Goal: Information Seeking & Learning: Get advice/opinions

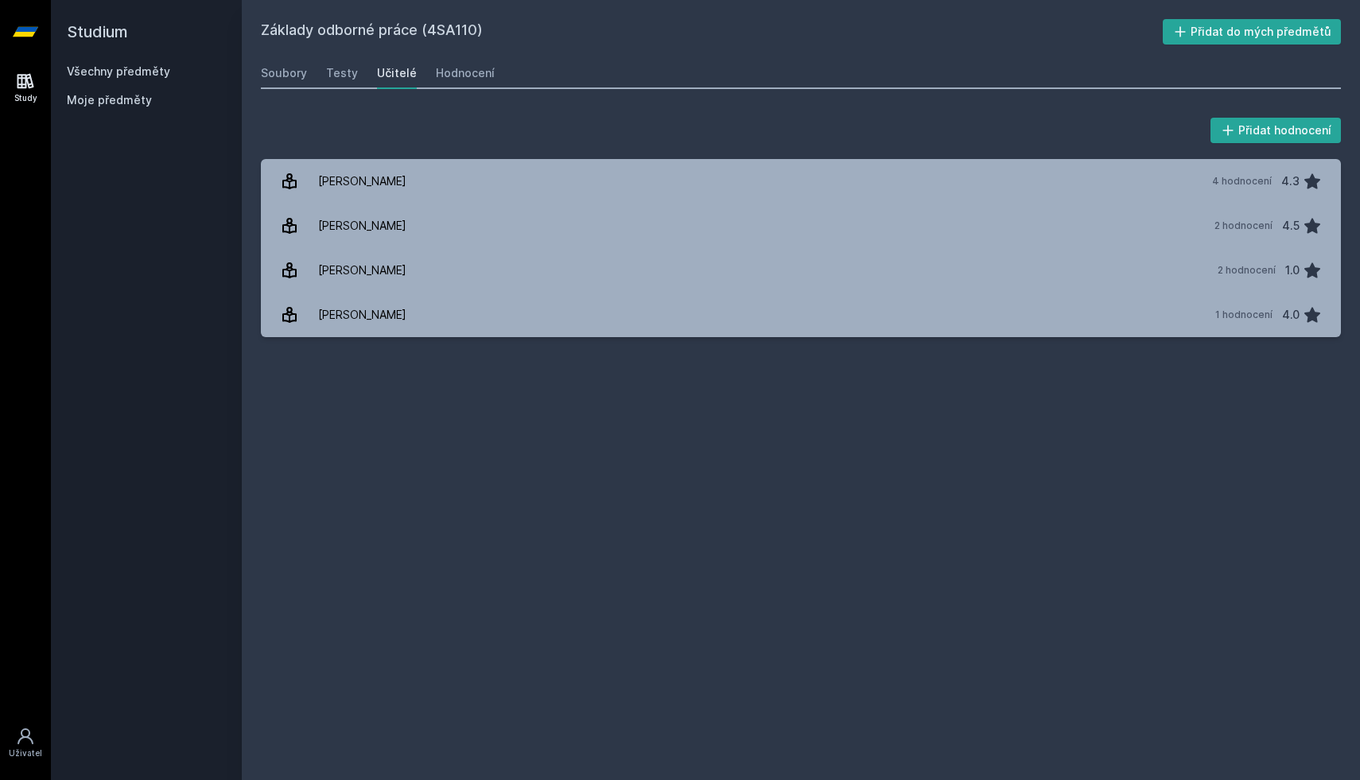
click at [127, 73] on link "Všechny předměty" at bounding box center [118, 71] width 103 height 14
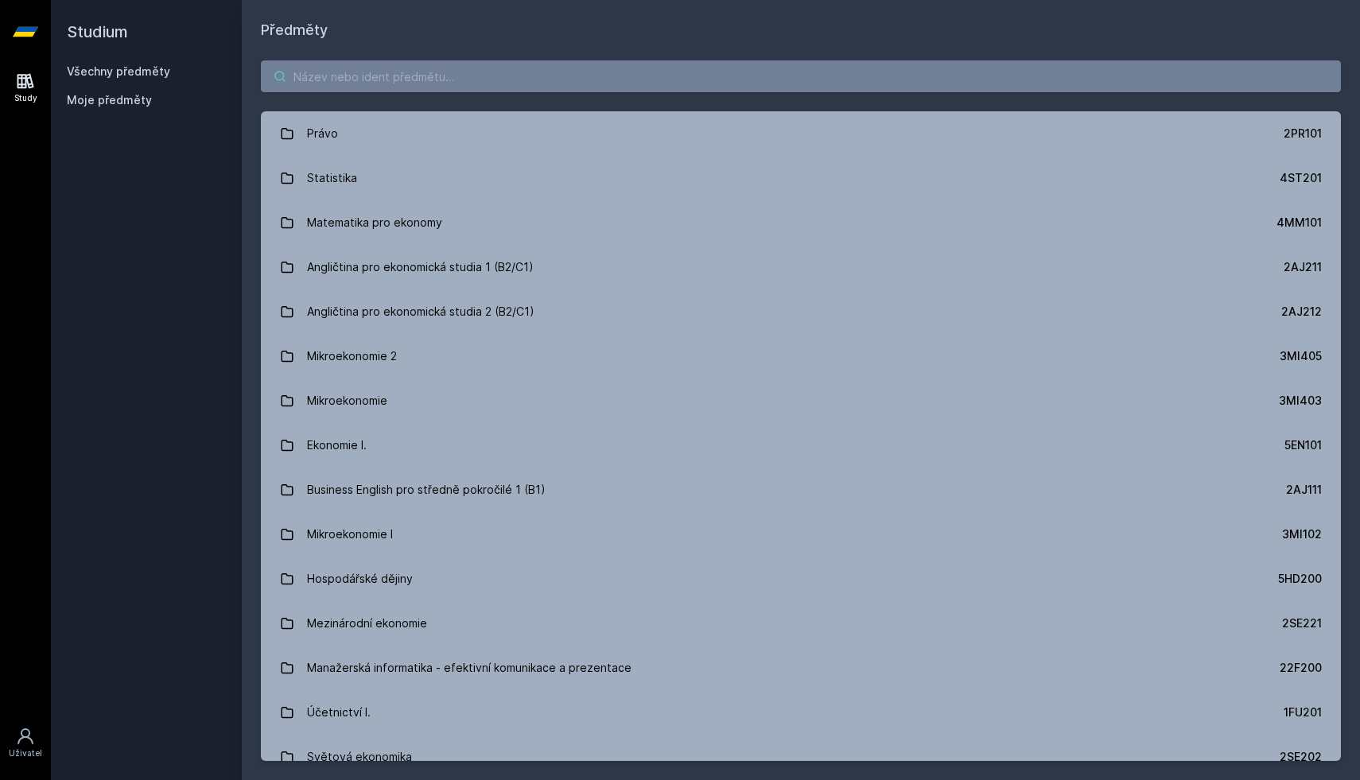
click at [442, 76] on input "search" at bounding box center [801, 76] width 1080 height 32
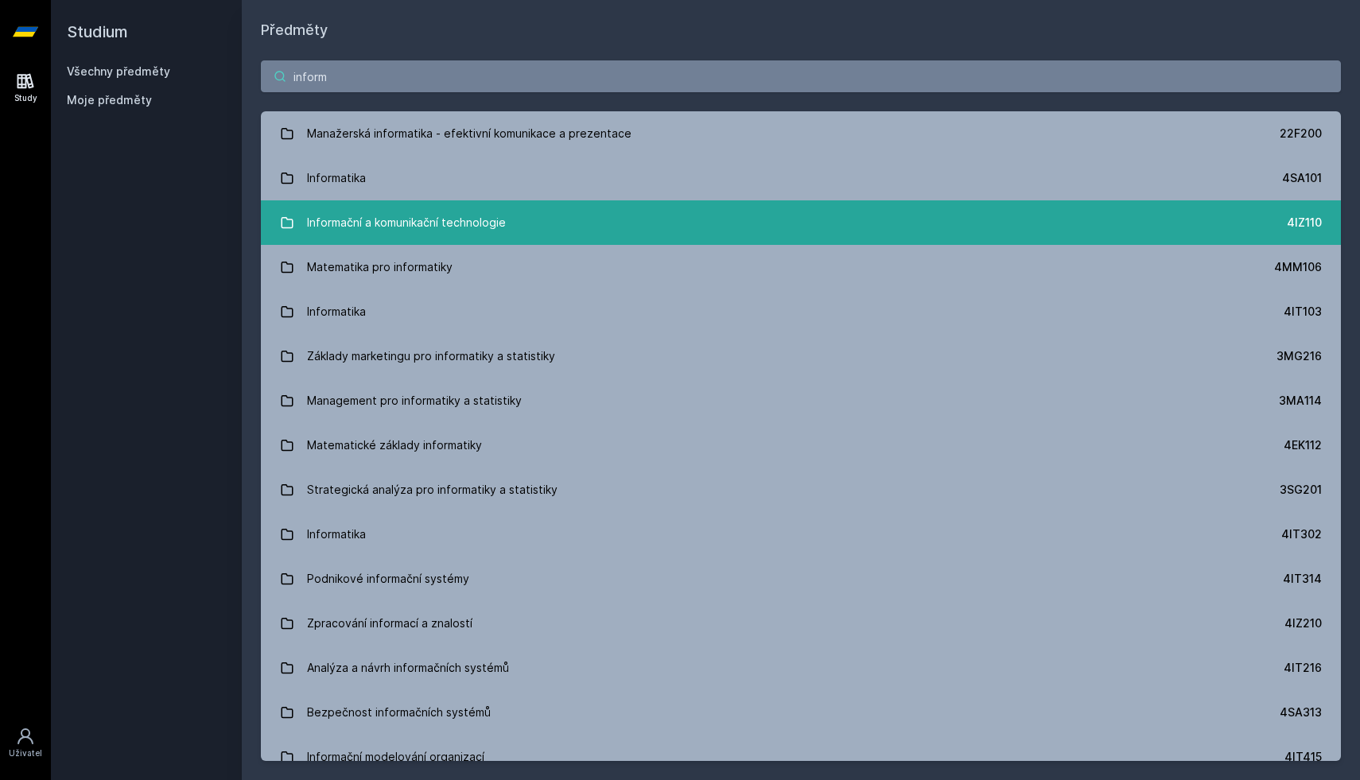
type input "inform"
click at [453, 204] on link "Informační a komunikační technologie 4IZ110" at bounding box center [801, 222] width 1080 height 45
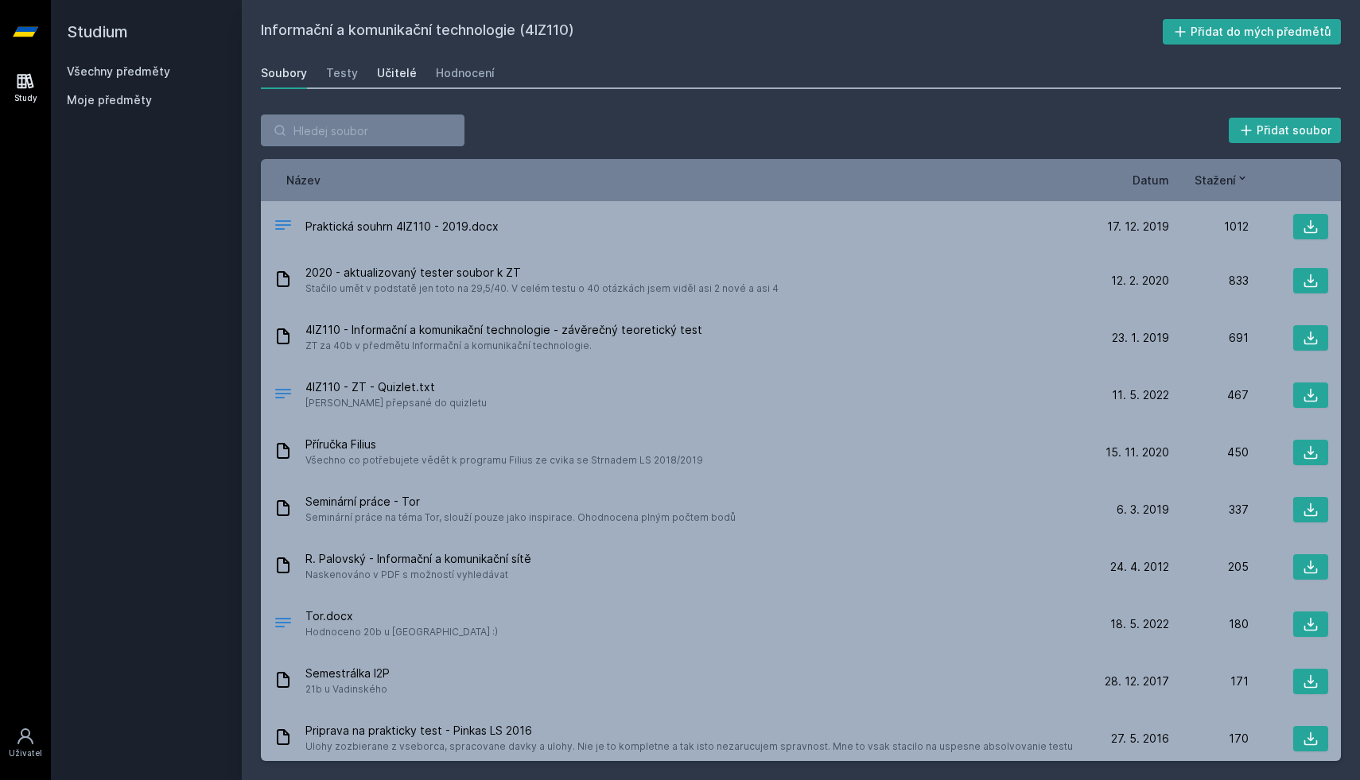
click at [406, 72] on div "Učitelé" at bounding box center [397, 73] width 40 height 16
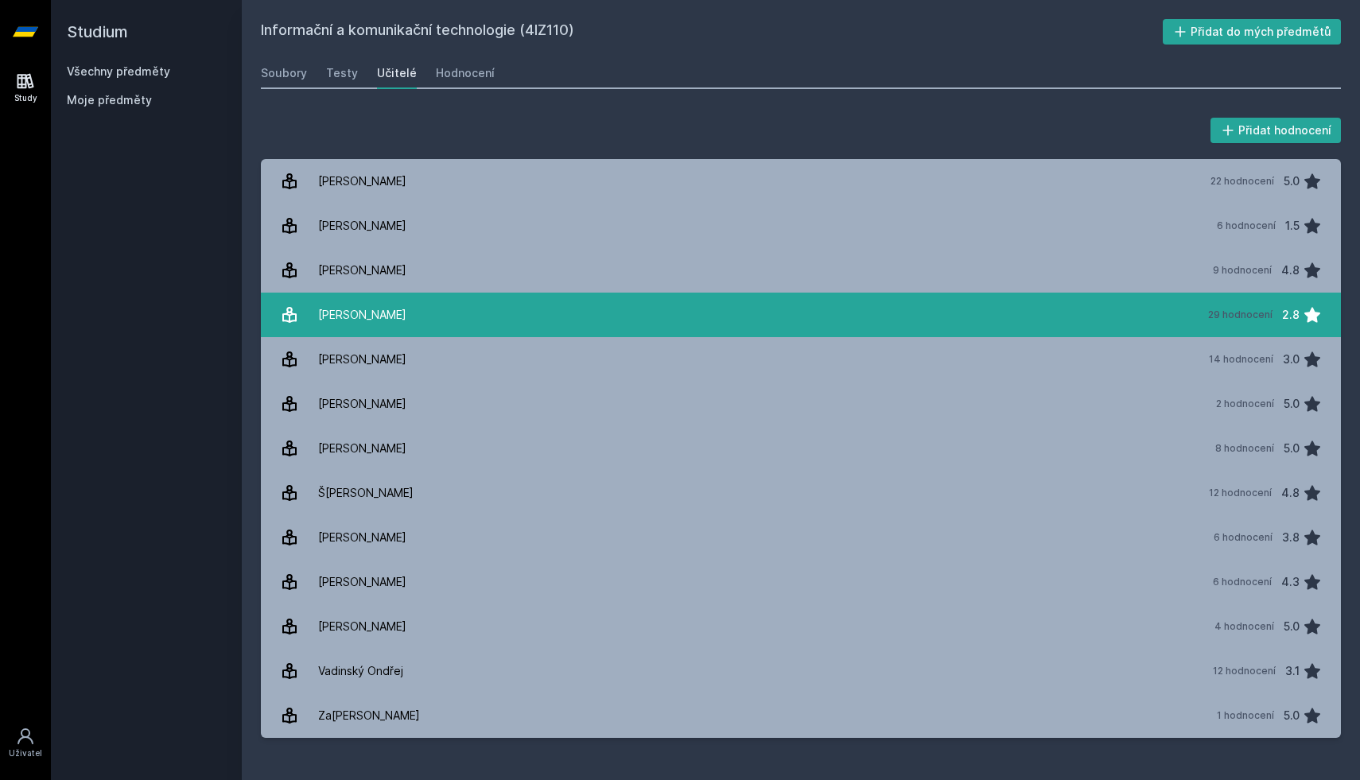
click at [451, 317] on link "[PERSON_NAME] 29 hodnocení 2.8" at bounding box center [801, 315] width 1080 height 45
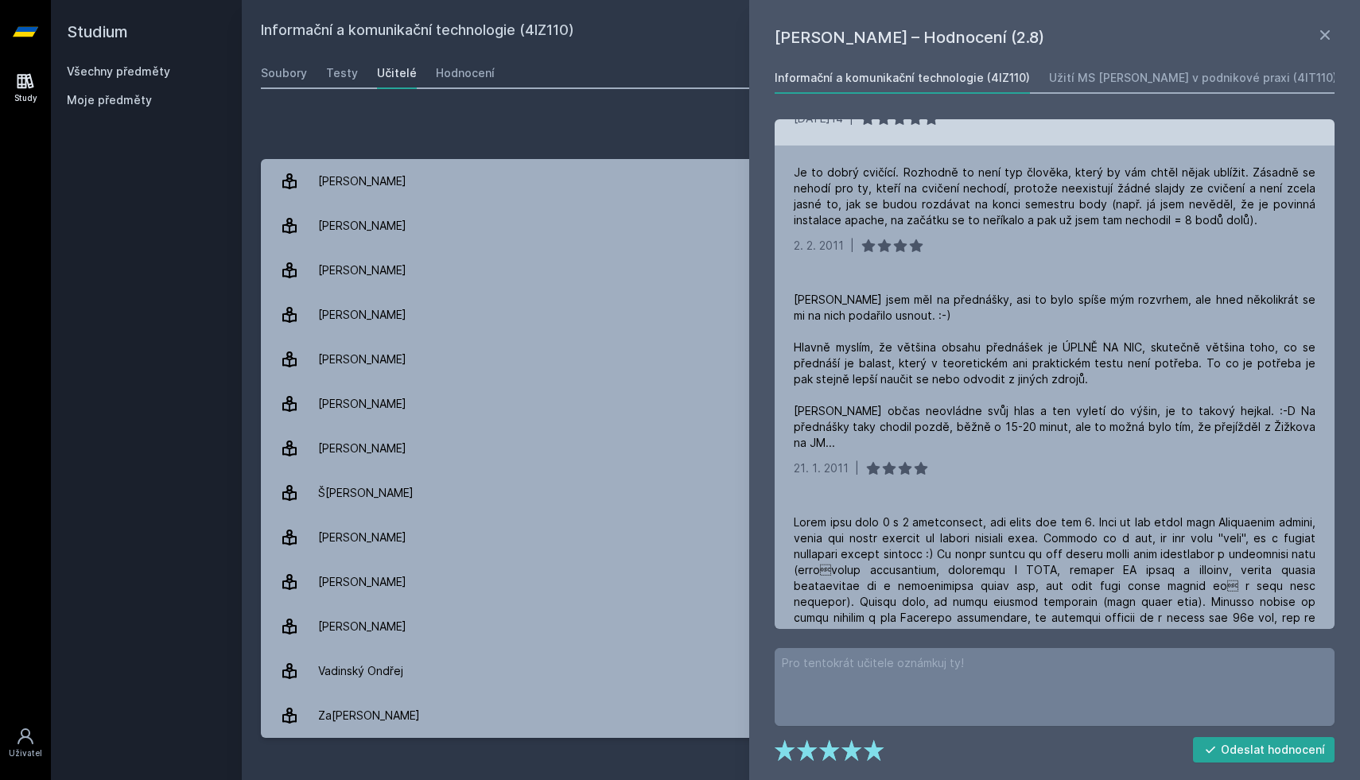
scroll to position [1199, 0]
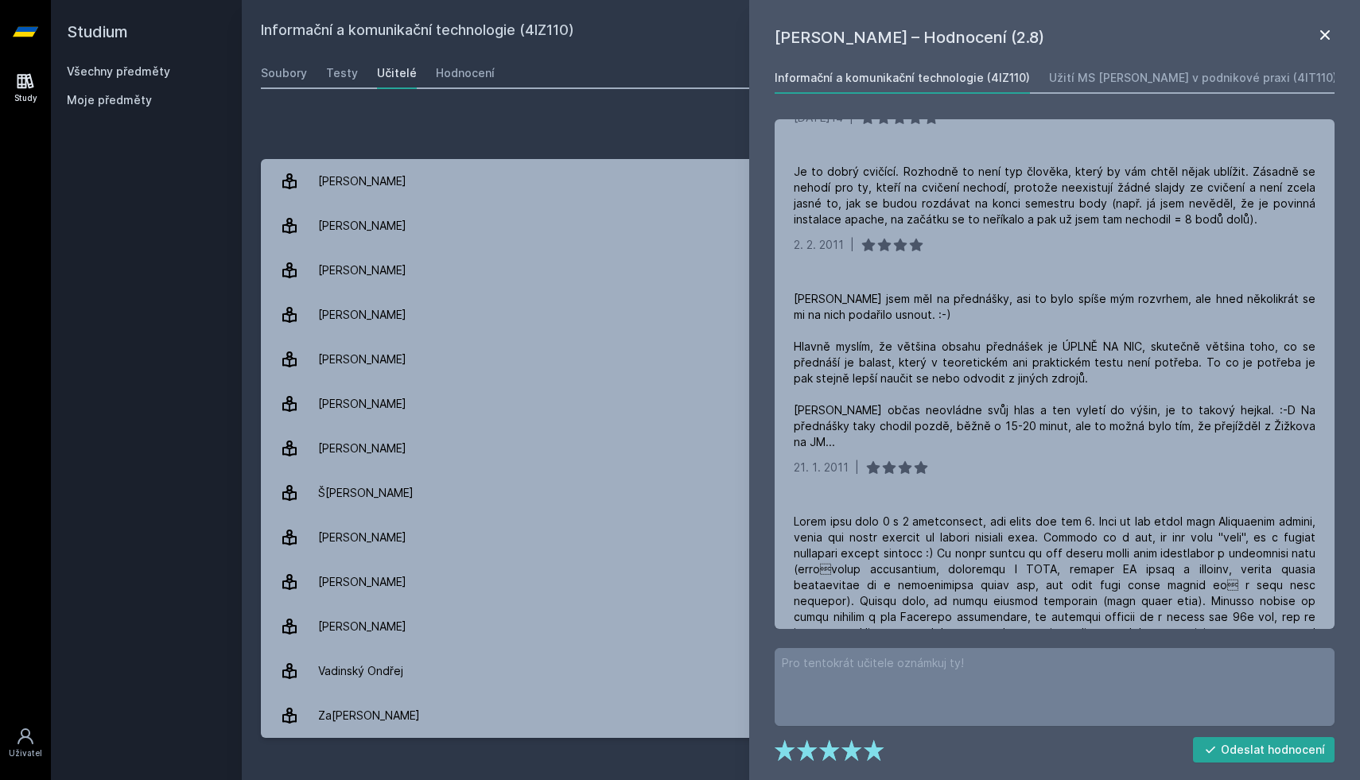
click at [1320, 29] on icon at bounding box center [1325, 34] width 19 height 19
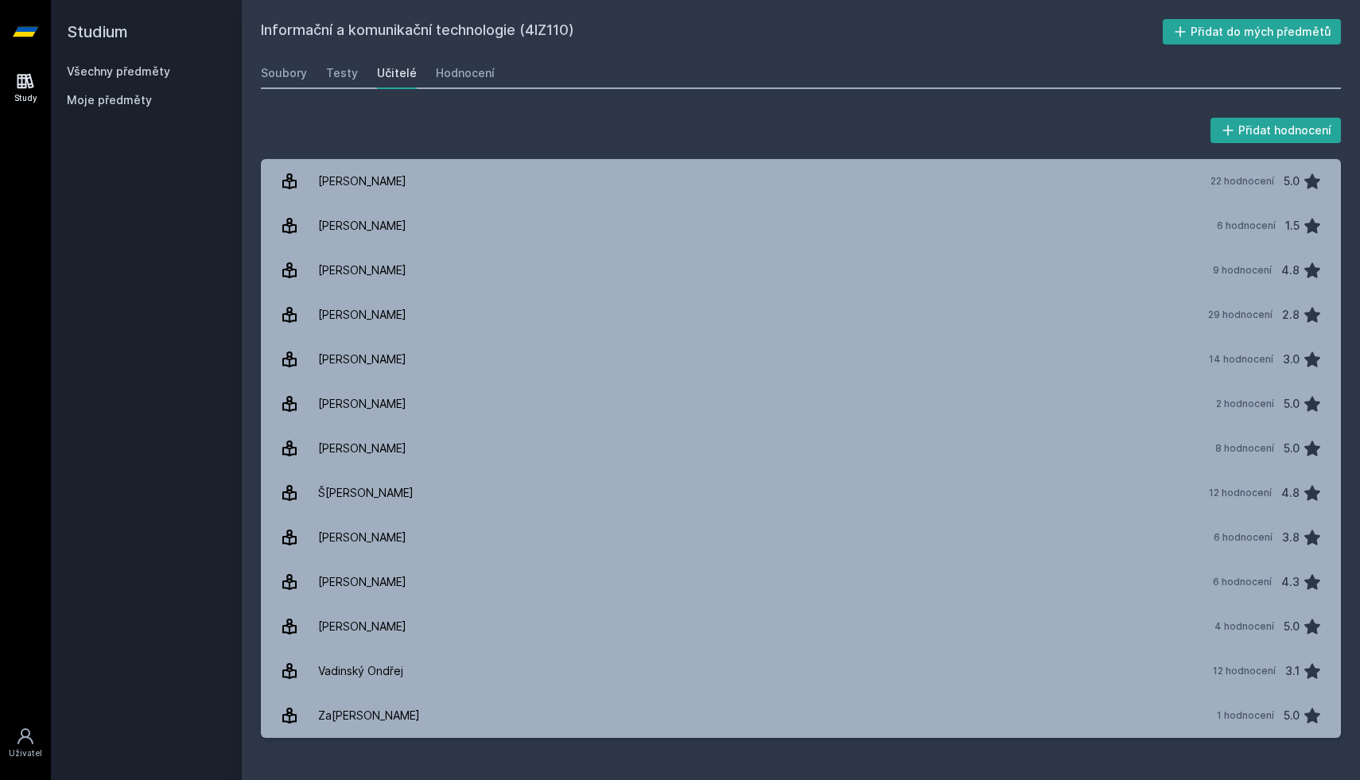
click at [161, 74] on link "Všechny předměty" at bounding box center [118, 71] width 103 height 14
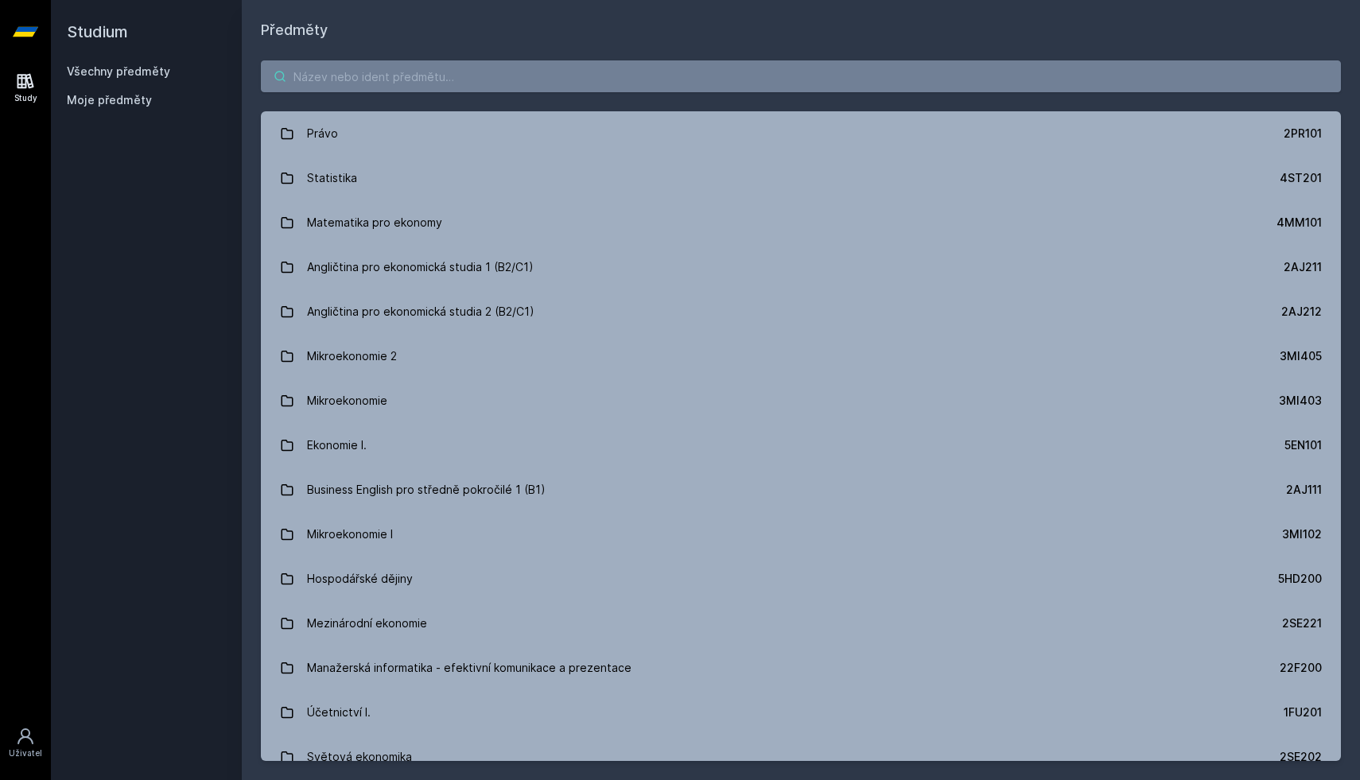
click at [445, 64] on input "search" at bounding box center [801, 76] width 1080 height 32
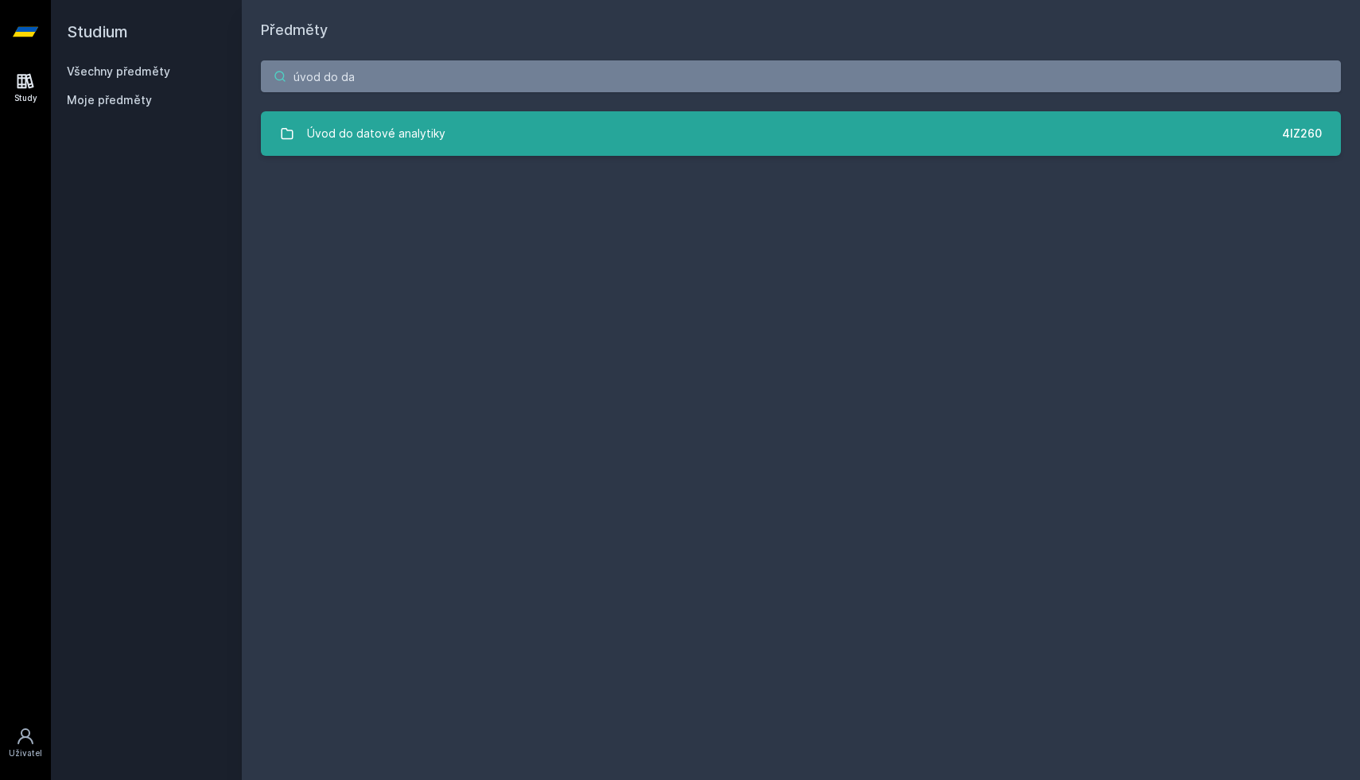
type input "úvod do da"
click at [456, 129] on link "Úvod do datové analytiky 4IZ260" at bounding box center [801, 133] width 1080 height 45
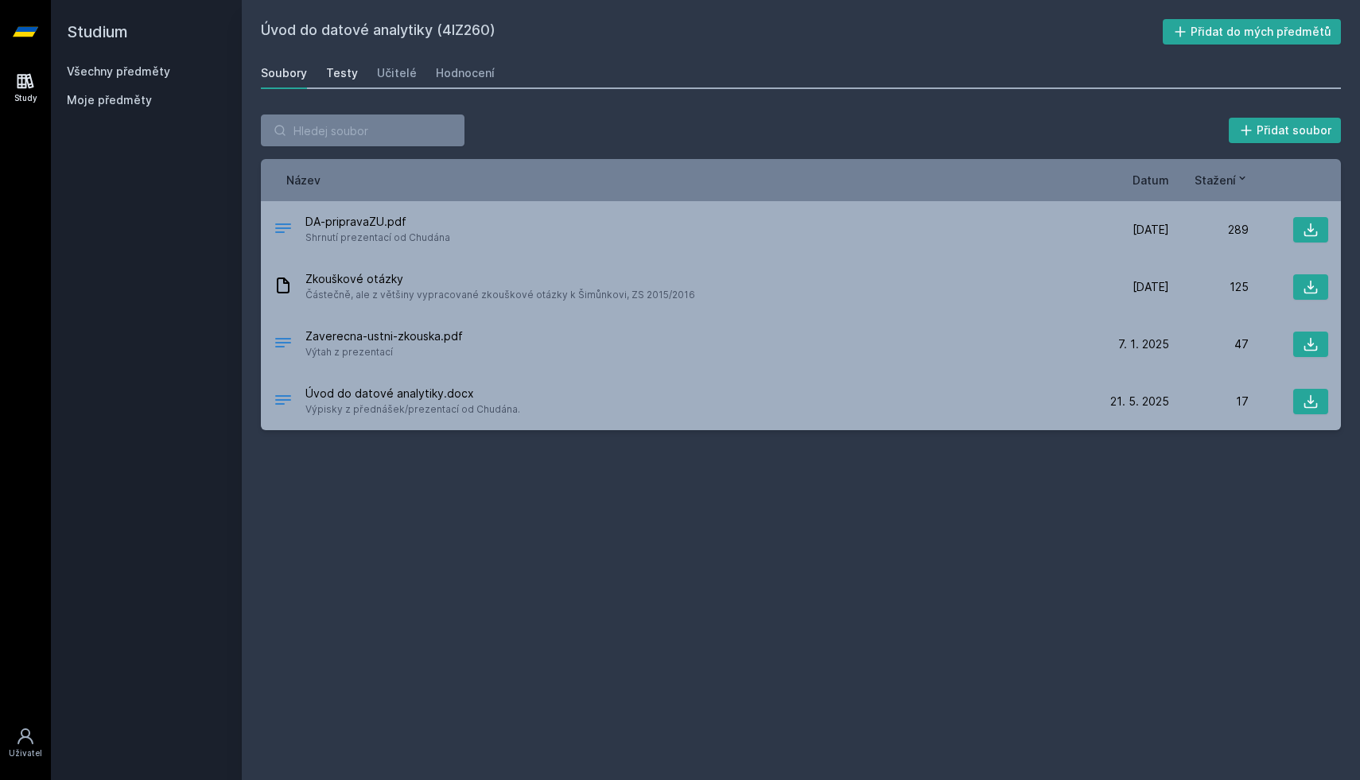
click at [339, 62] on link "Testy" at bounding box center [342, 73] width 32 height 32
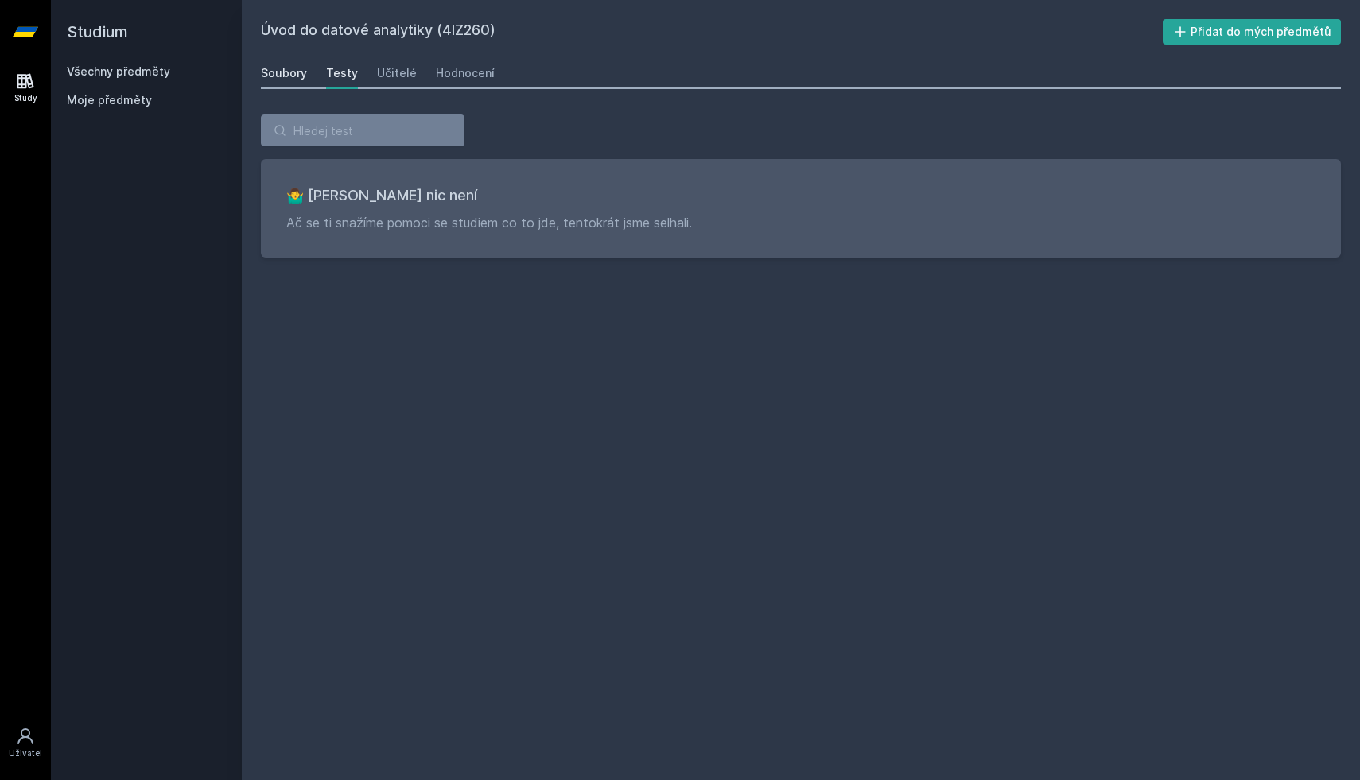
click at [269, 72] on div "Soubory" at bounding box center [284, 73] width 46 height 16
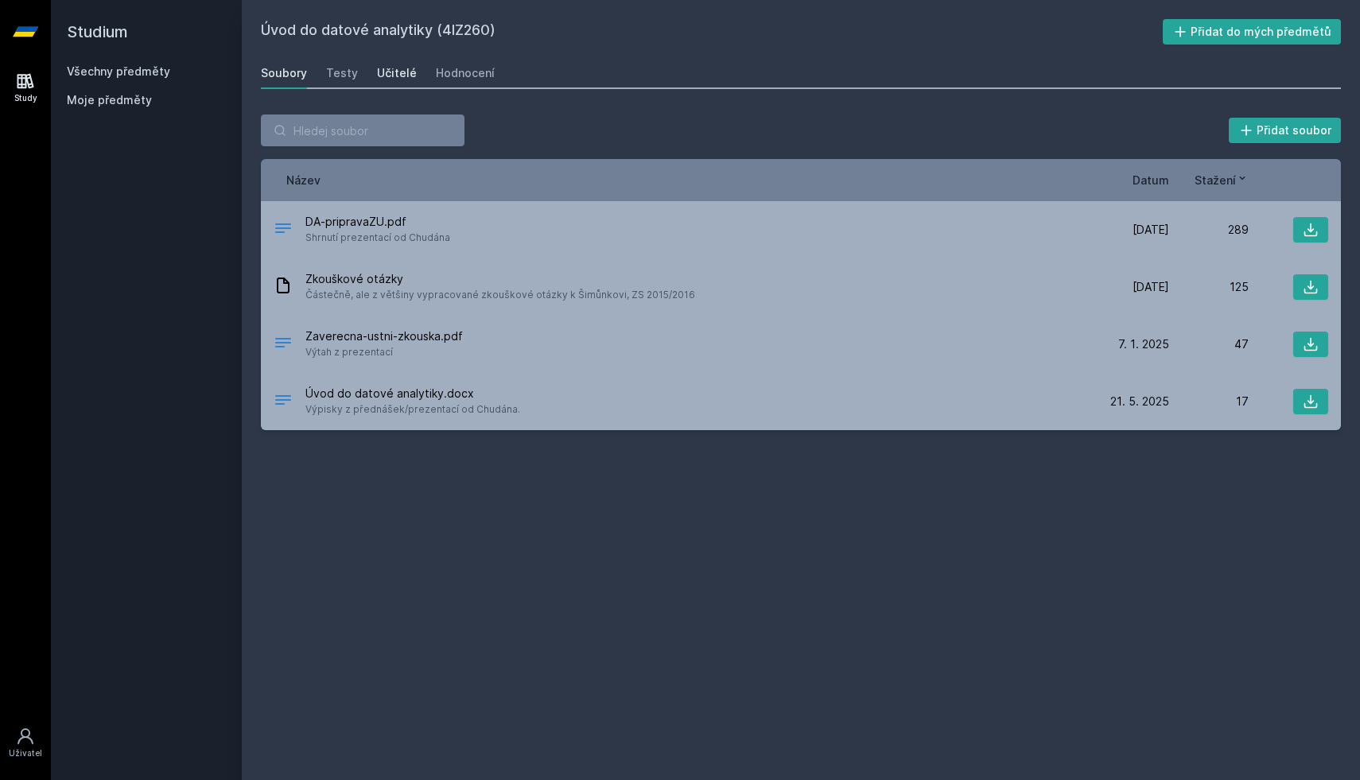
click at [396, 73] on div "Učitelé" at bounding box center [397, 73] width 40 height 16
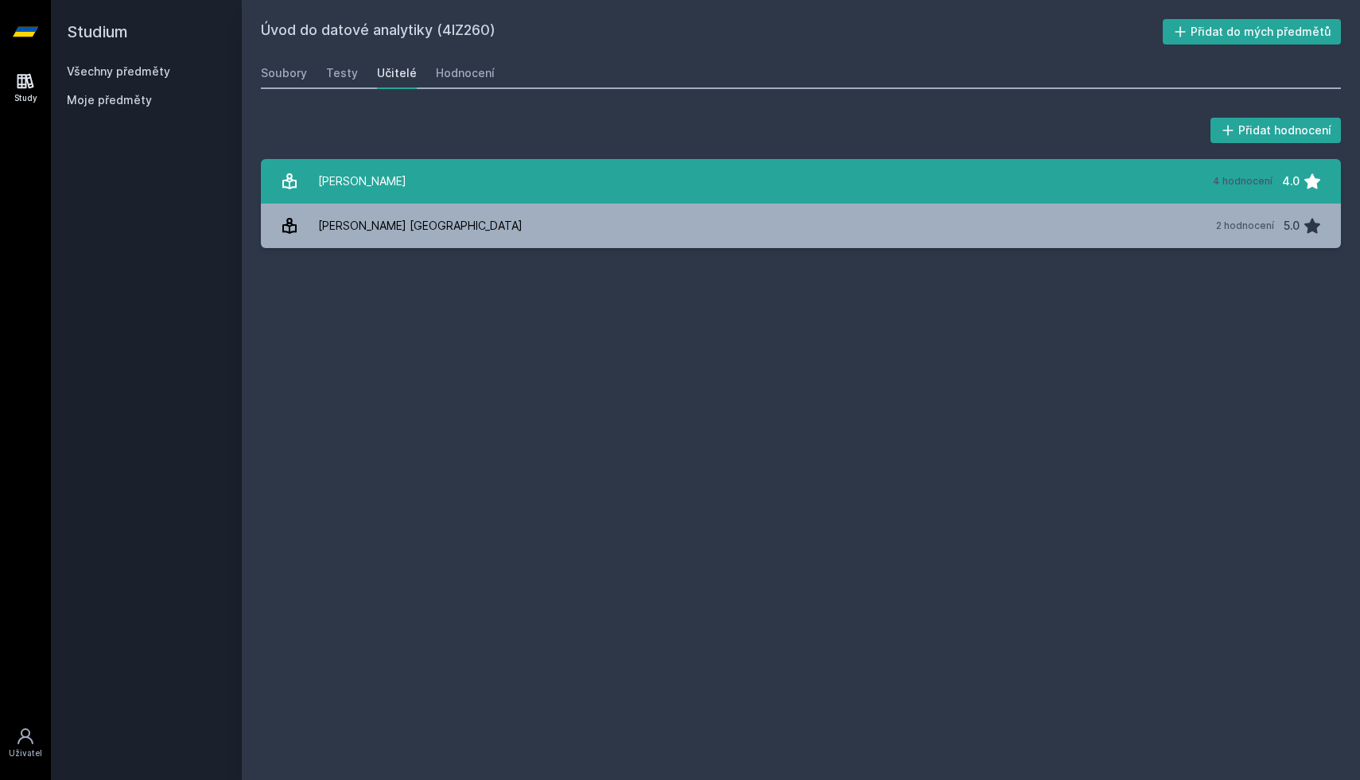
click at [424, 175] on link "[PERSON_NAME] 4 hodnocení 4.0" at bounding box center [801, 181] width 1080 height 45
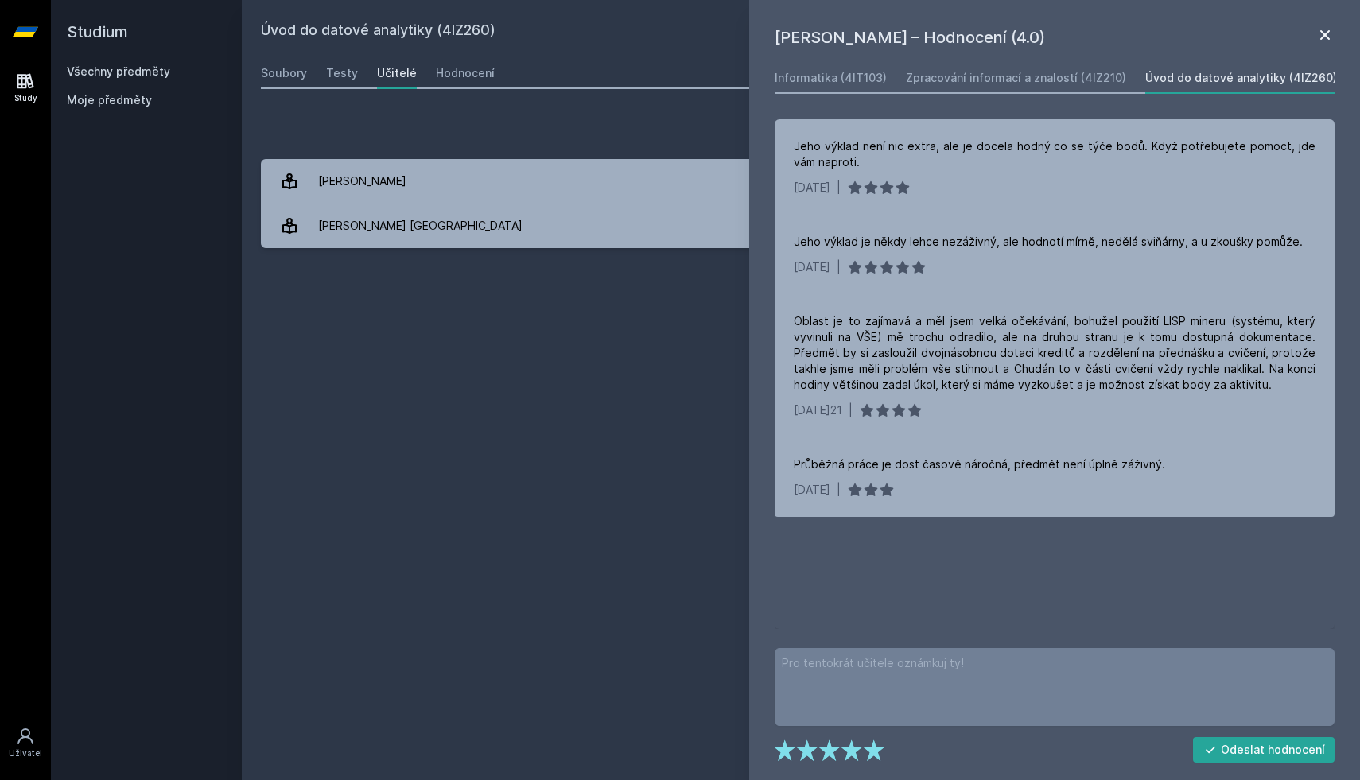
click at [1322, 33] on icon at bounding box center [1325, 35] width 10 height 10
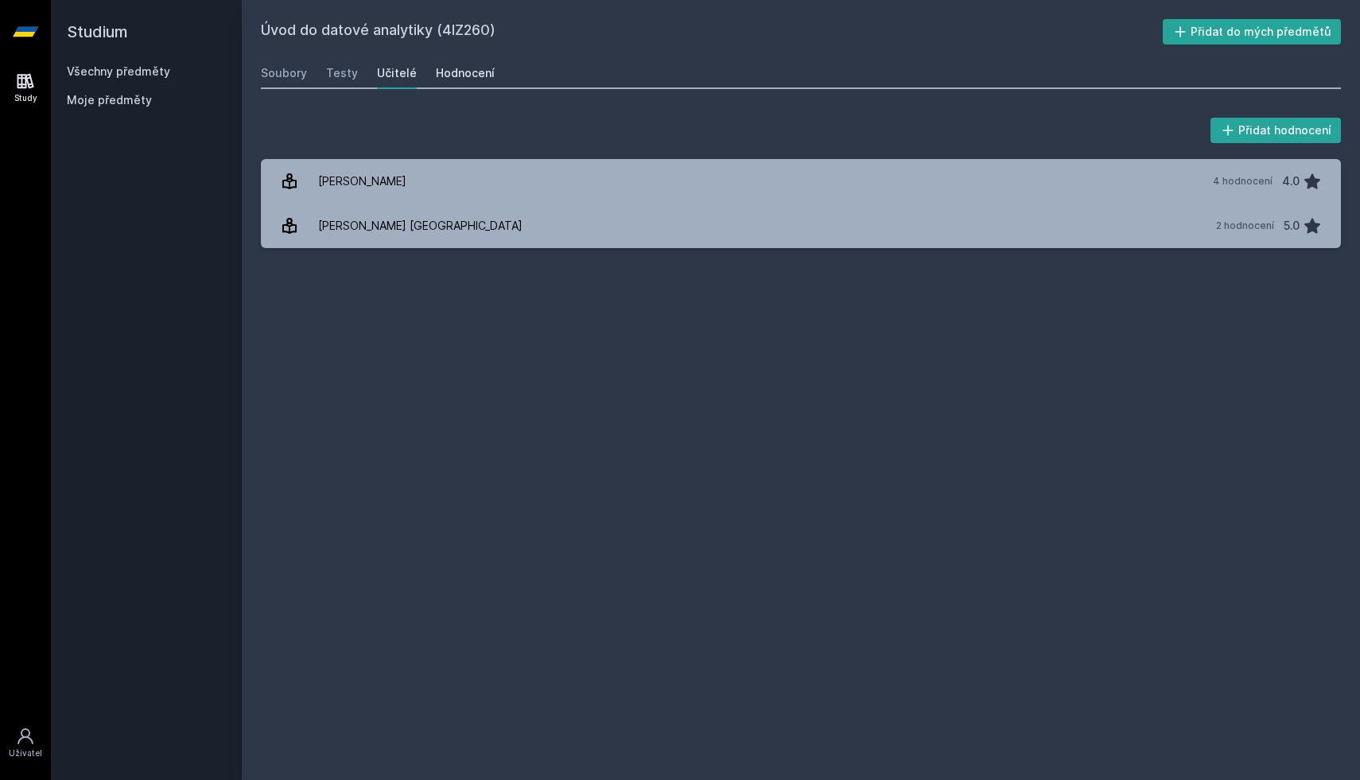
click at [473, 72] on div "Hodnocení" at bounding box center [465, 73] width 59 height 16
click at [112, 74] on link "Všechny předměty" at bounding box center [118, 71] width 103 height 14
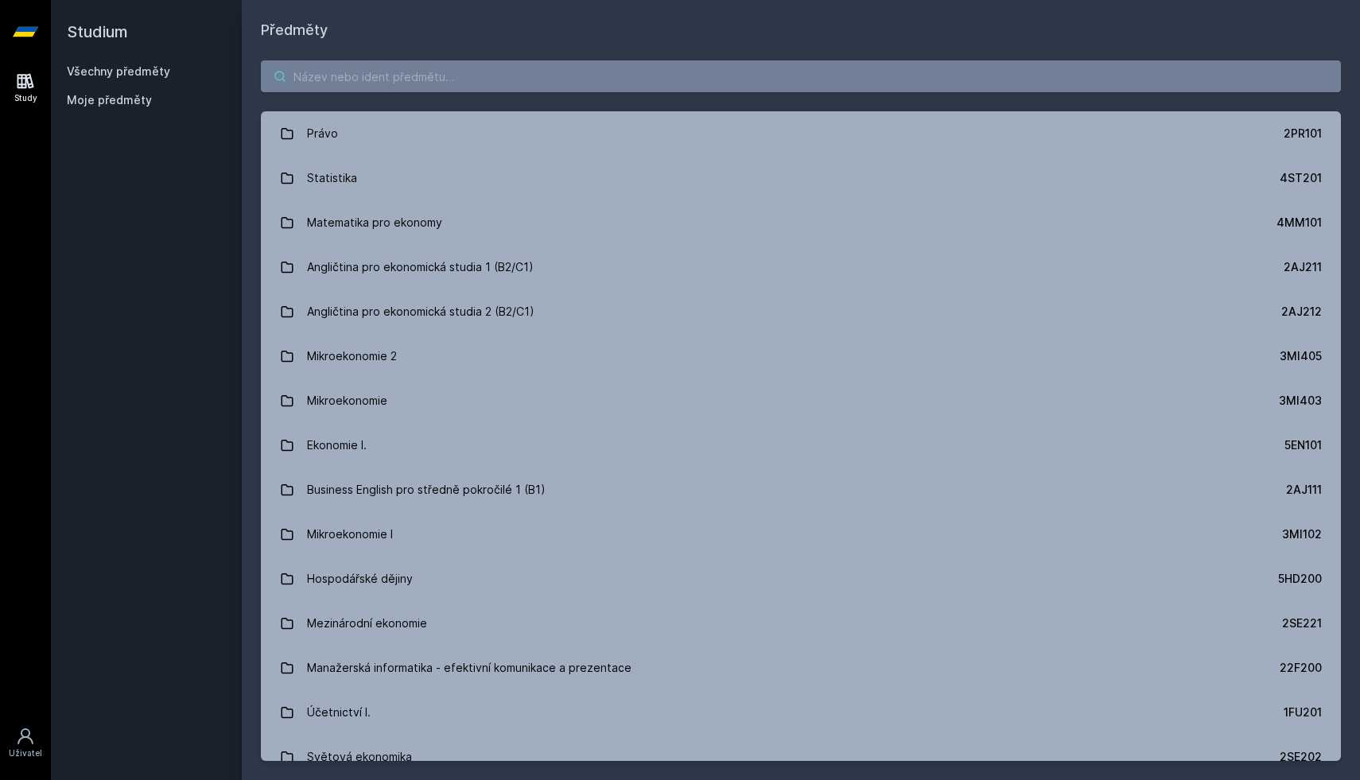
click at [350, 89] on input "search" at bounding box center [801, 76] width 1080 height 32
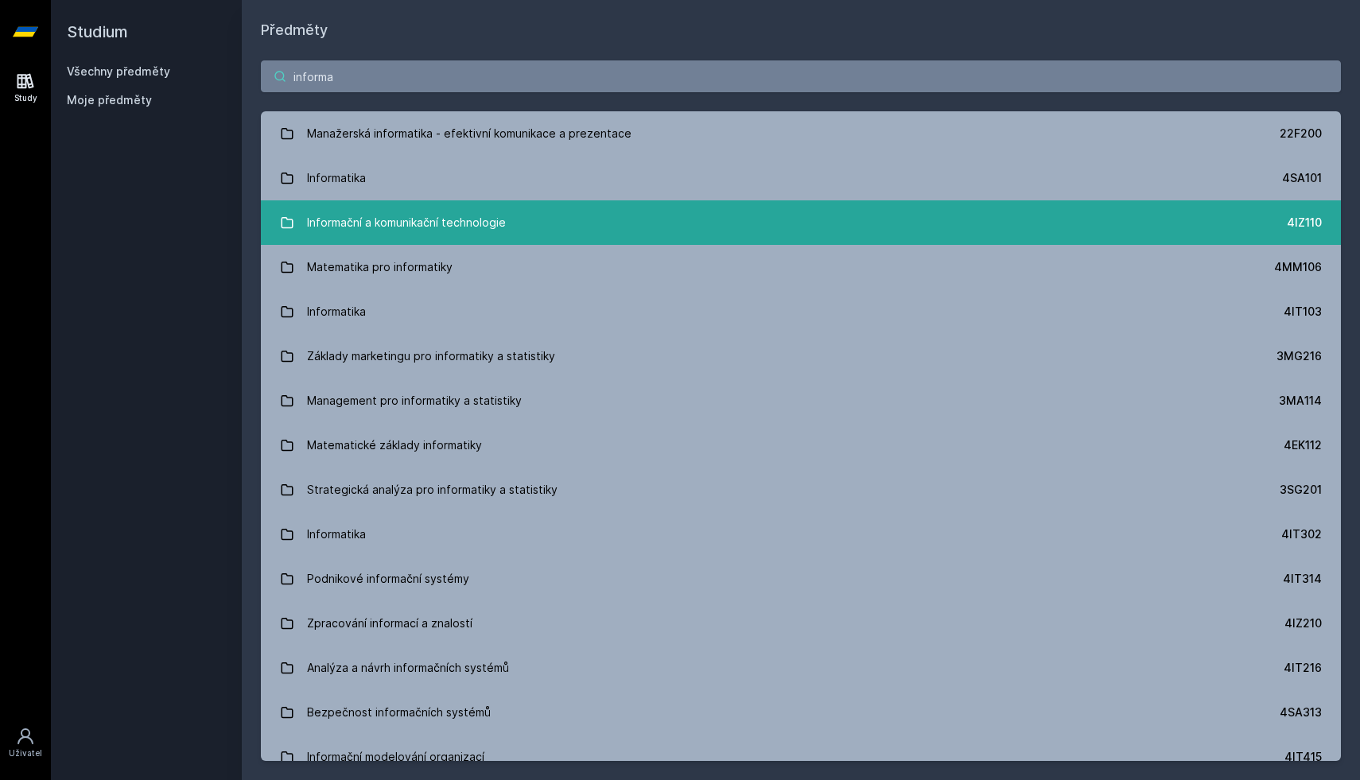
type input "informa"
click at [393, 203] on link "Informační a komunikační technologie 4IZ110" at bounding box center [801, 222] width 1080 height 45
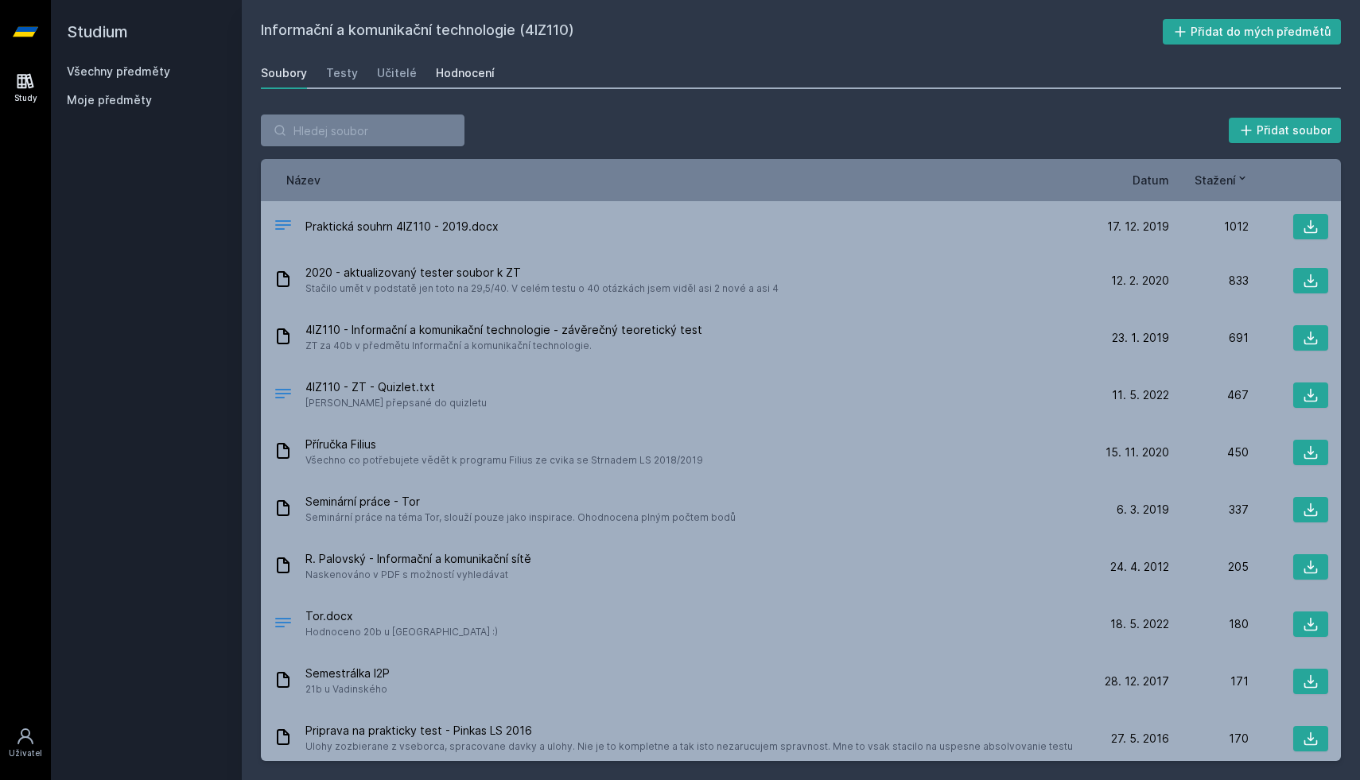
click at [441, 68] on div "Hodnocení" at bounding box center [465, 73] width 59 height 16
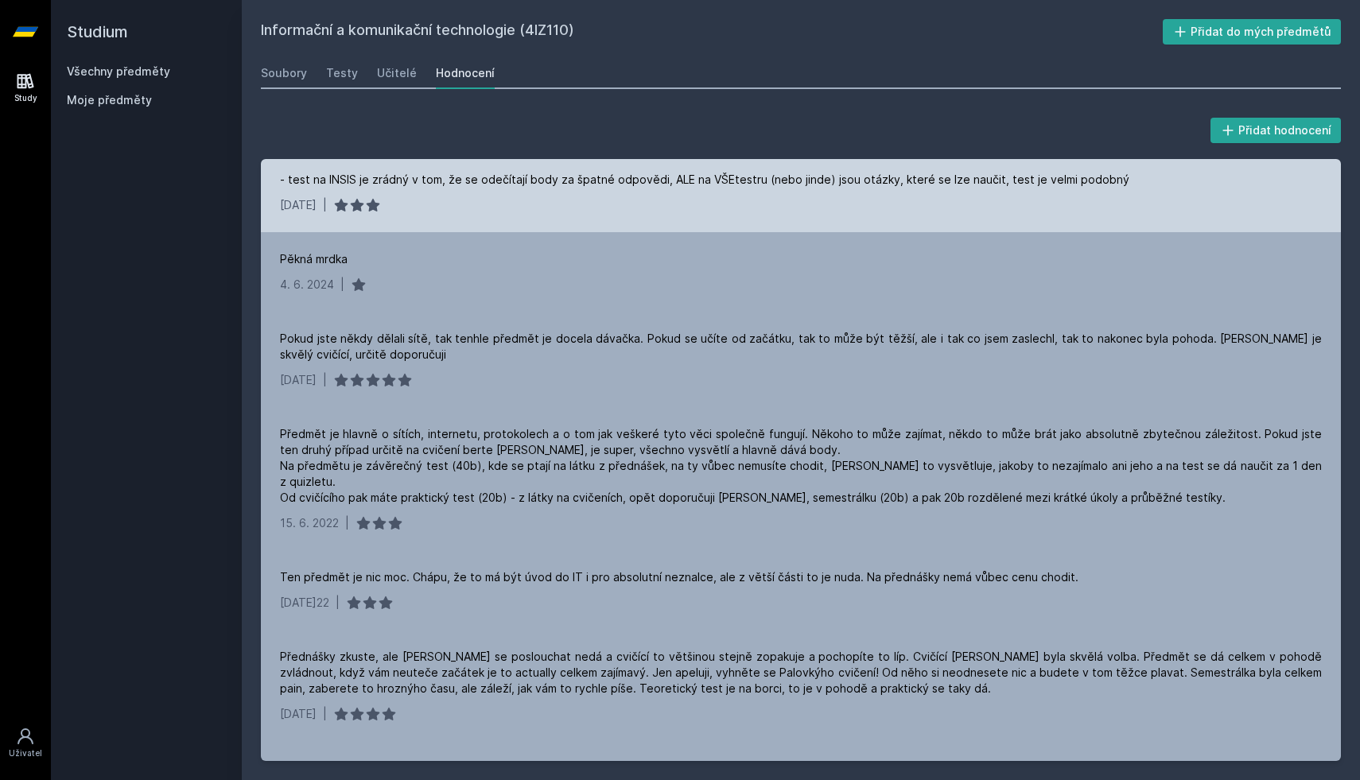
scroll to position [166, 0]
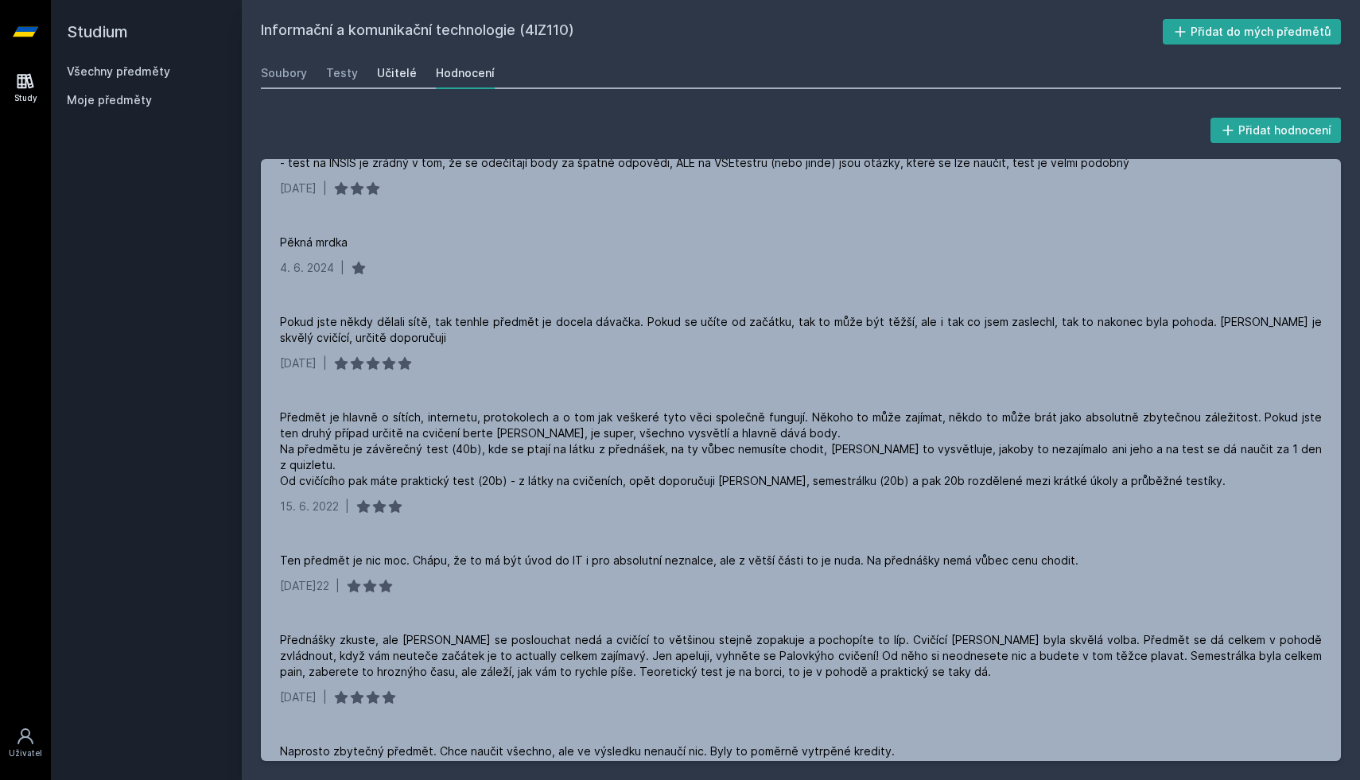
click at [389, 78] on div "Učitelé" at bounding box center [397, 73] width 40 height 16
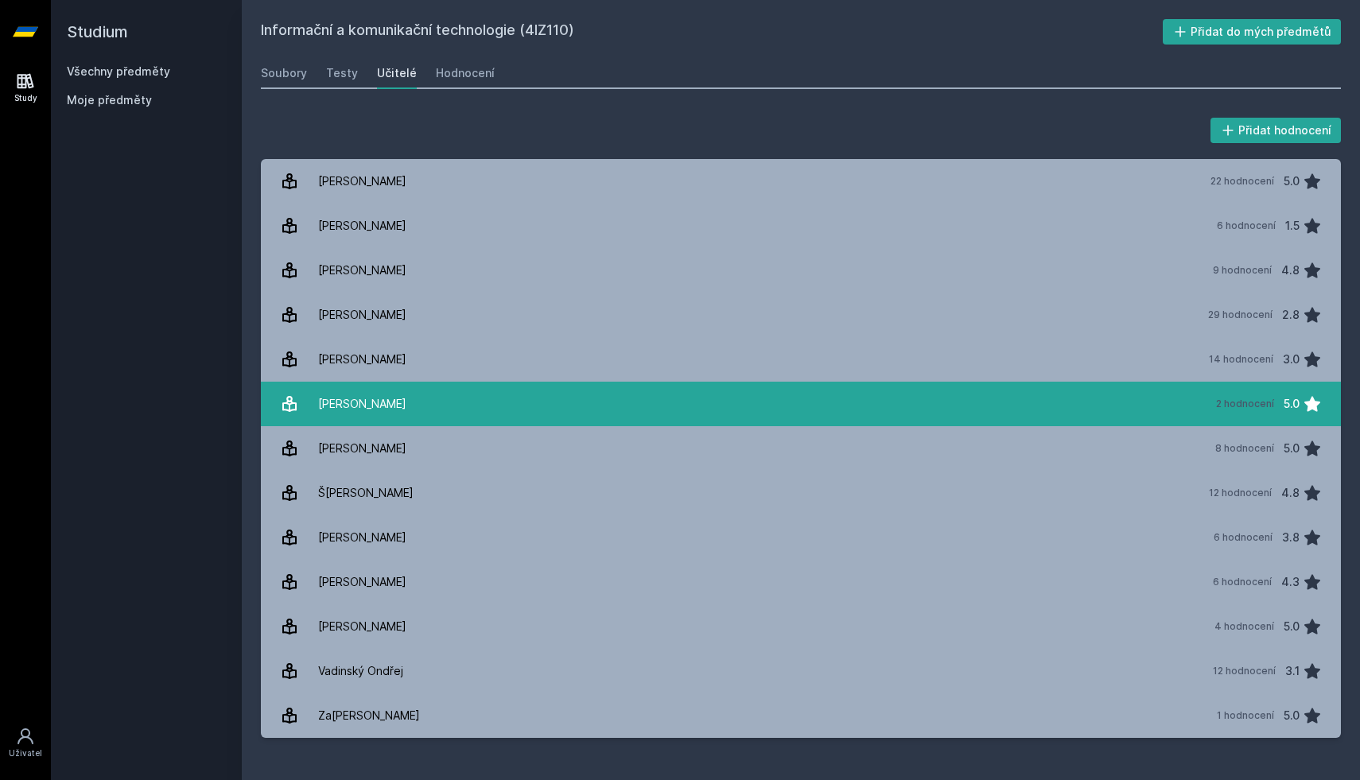
click at [389, 406] on link "[PERSON_NAME] 2 hodnocení 5.0" at bounding box center [801, 404] width 1080 height 45
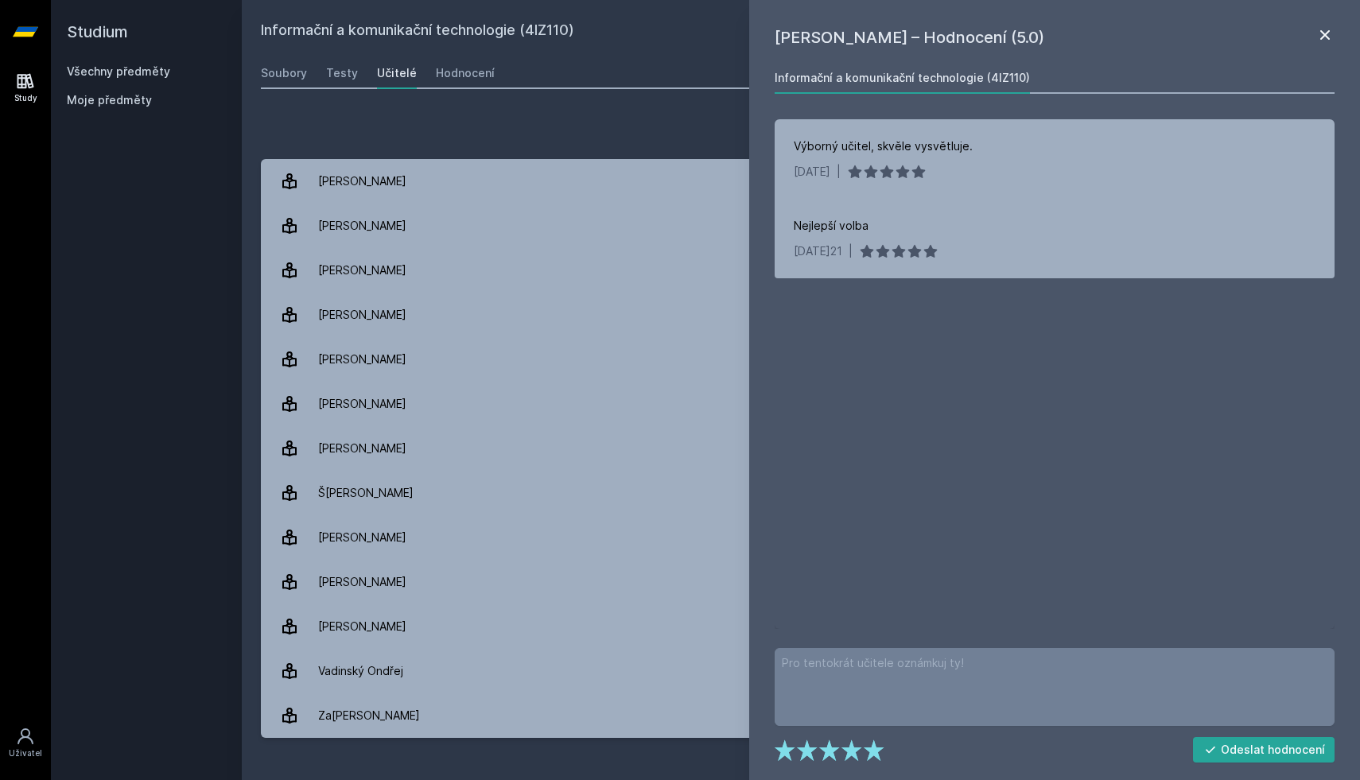
click at [1332, 35] on icon at bounding box center [1325, 34] width 19 height 19
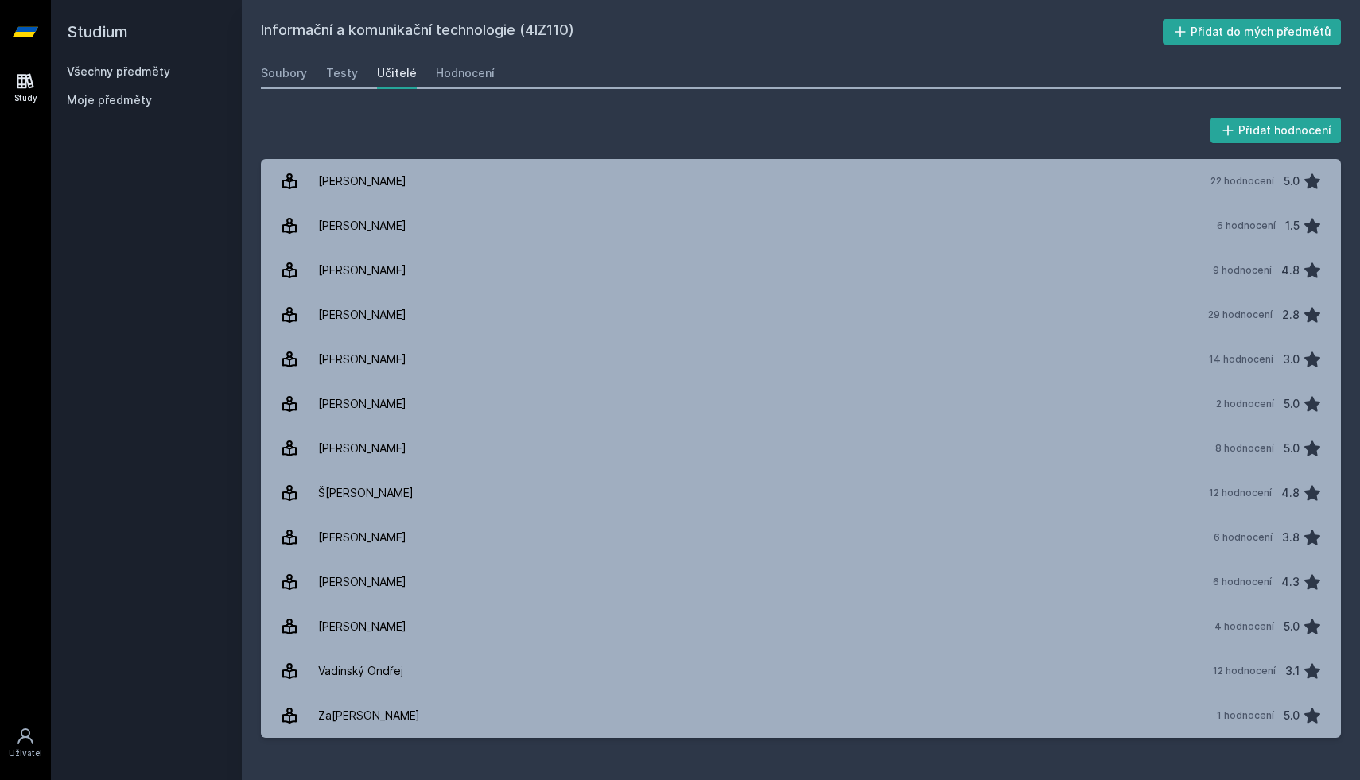
click at [23, 32] on icon at bounding box center [25, 32] width 25 height 10
